Goal: Task Accomplishment & Management: Use online tool/utility

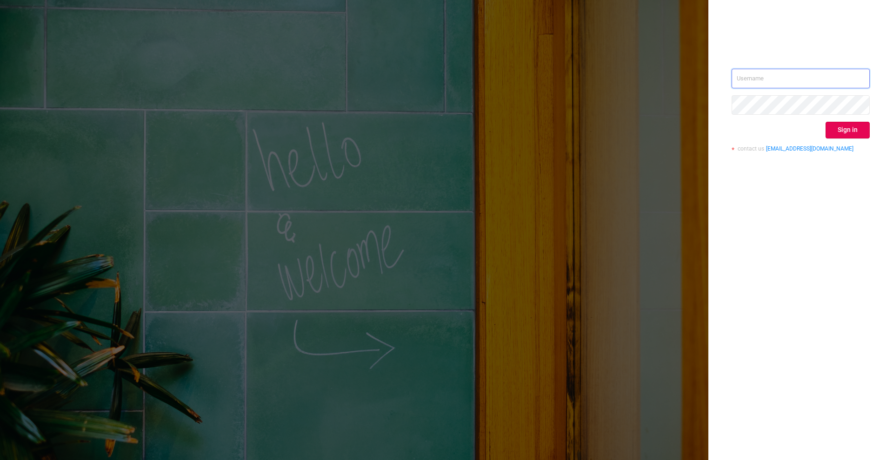
type input "martina.horkova@filmzie.com"
click at [869, 139] on div "martina.horkova@filmzie.com Sign in contact us info@protected.media" at bounding box center [800, 230] width 185 height 460
click at [848, 133] on button "Sign in" at bounding box center [847, 130] width 44 height 17
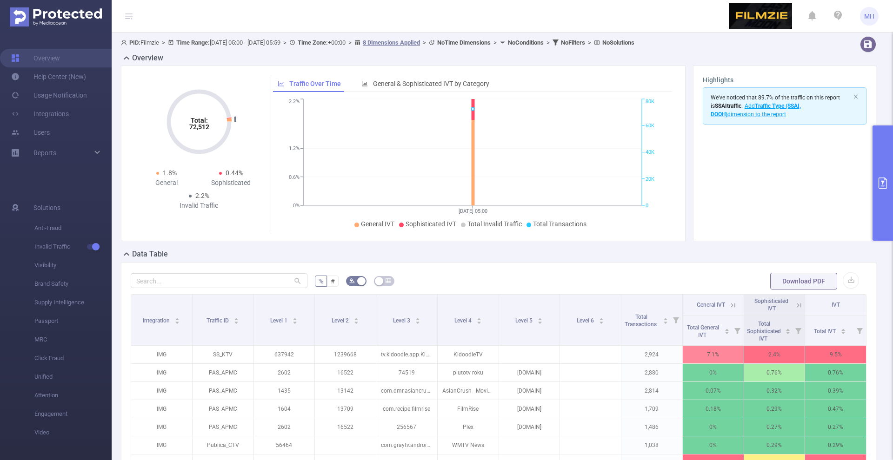
click at [881, 156] on button "primary" at bounding box center [882, 183] width 20 height 115
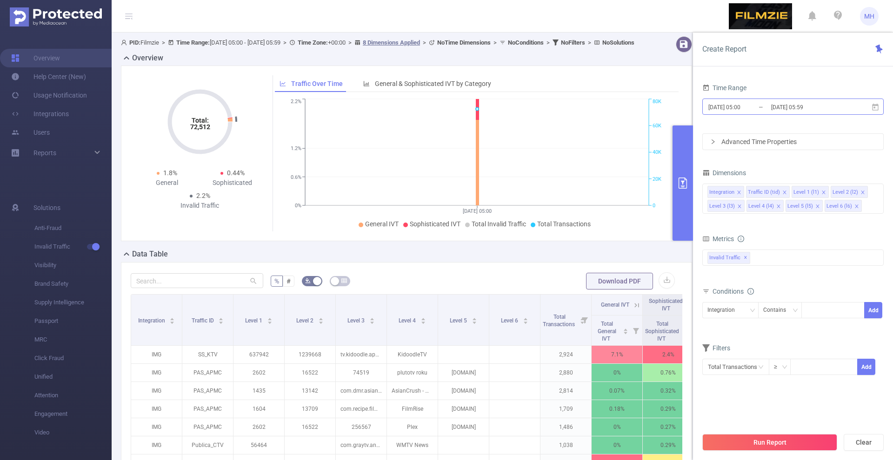
click at [721, 105] on input "2025-09-08 05:00" at bounding box center [744, 107] width 75 height 13
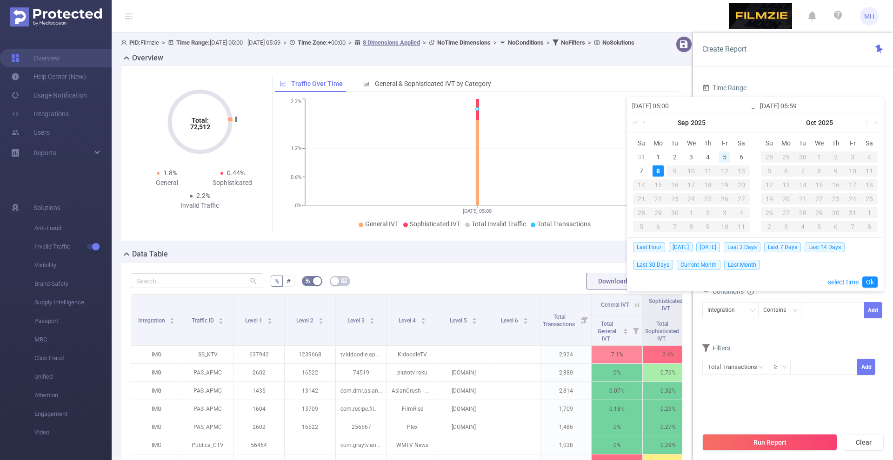
click at [723, 152] on div "5" at bounding box center [724, 157] width 11 height 11
click at [640, 168] on div "7" at bounding box center [641, 171] width 11 height 11
type input "[DATE] 05:00"
type input "[DATE] 05:59"
type input "[DATE] 05:00"
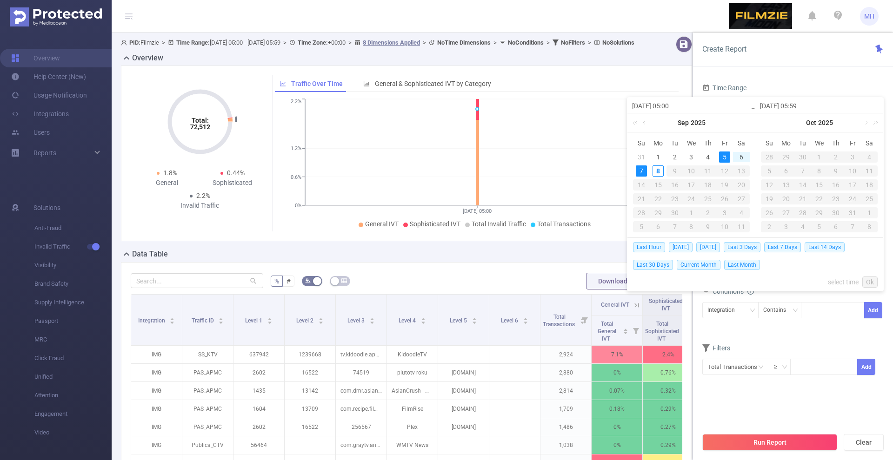
type input "[DATE] 05:59"
click at [874, 285] on link "Ok" at bounding box center [869, 282] width 15 height 11
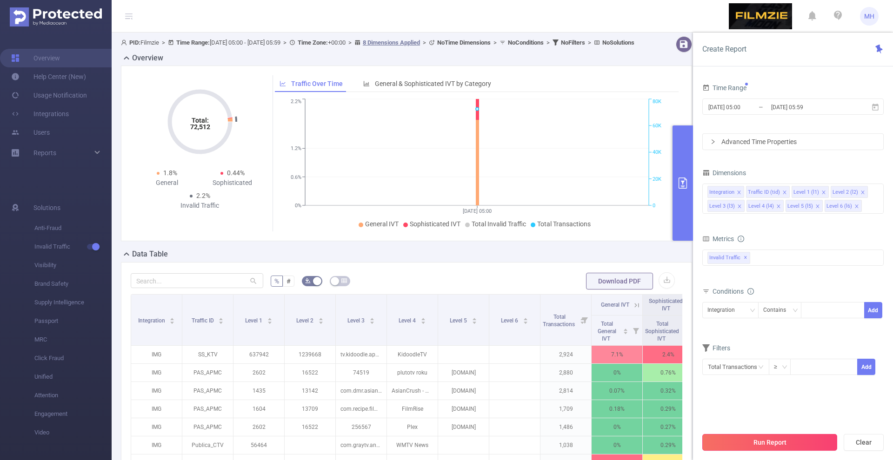
click at [789, 444] on button "Run Report" at bounding box center [769, 442] width 135 height 17
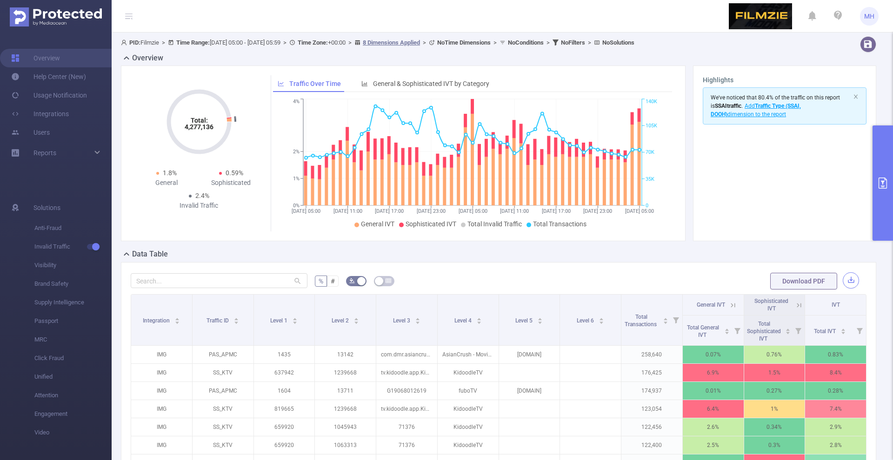
click at [857, 281] on button "button" at bounding box center [850, 280] width 16 height 16
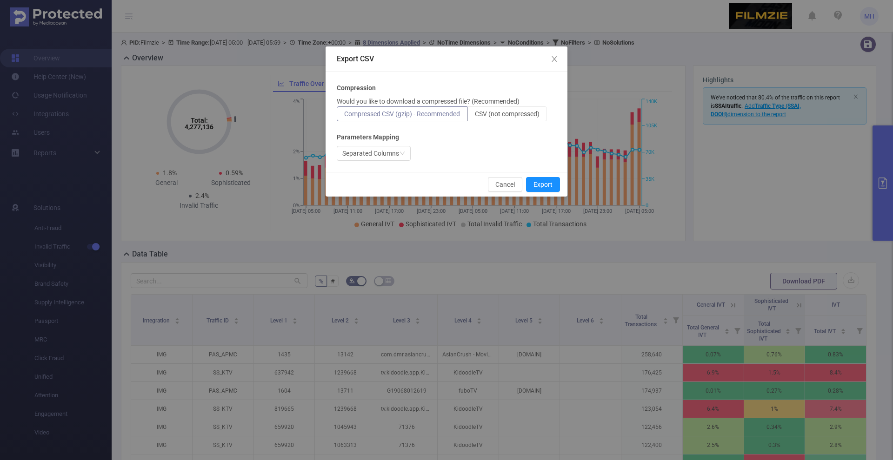
click at [747, 183] on div "Export CSV Compression Would you like to download a compressed file? (Recommend…" at bounding box center [446, 230] width 893 height 460
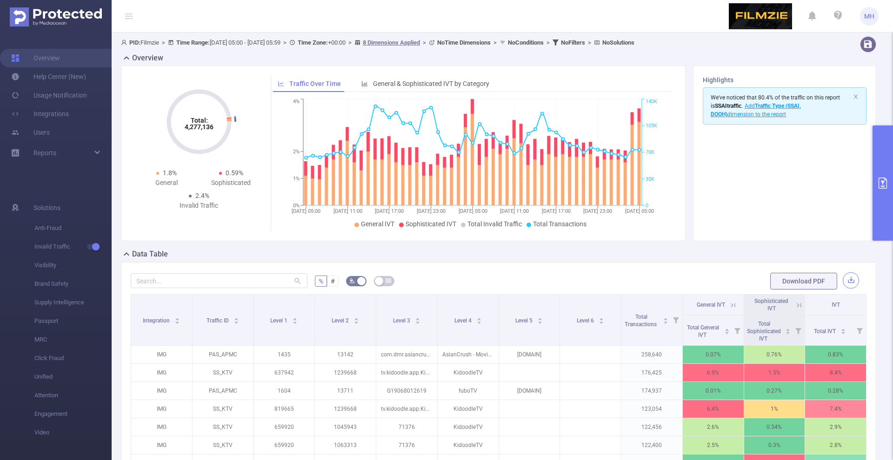
click at [851, 282] on button "button" at bounding box center [850, 280] width 16 height 16
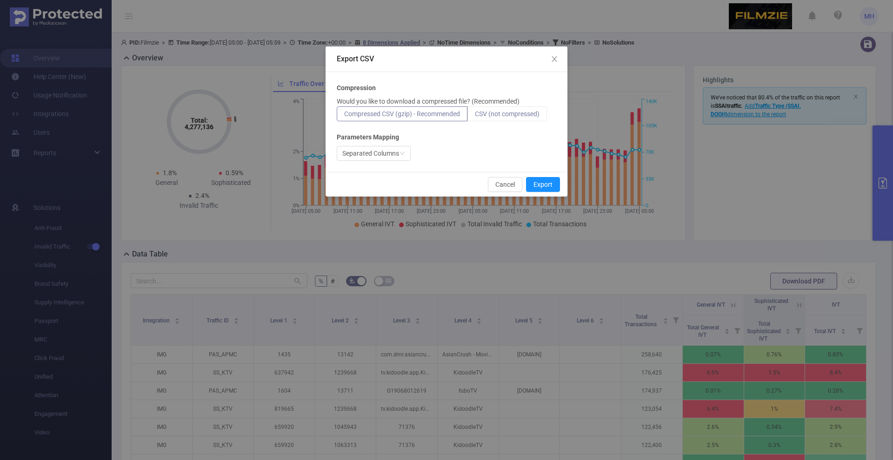
click at [514, 116] on span "CSV (not compressed)" at bounding box center [507, 113] width 65 height 7
click at [475, 116] on input "CSV (not compressed)" at bounding box center [475, 116] width 0 height 0
click at [548, 188] on button "Export" at bounding box center [543, 184] width 34 height 15
